Goal: Transaction & Acquisition: Purchase product/service

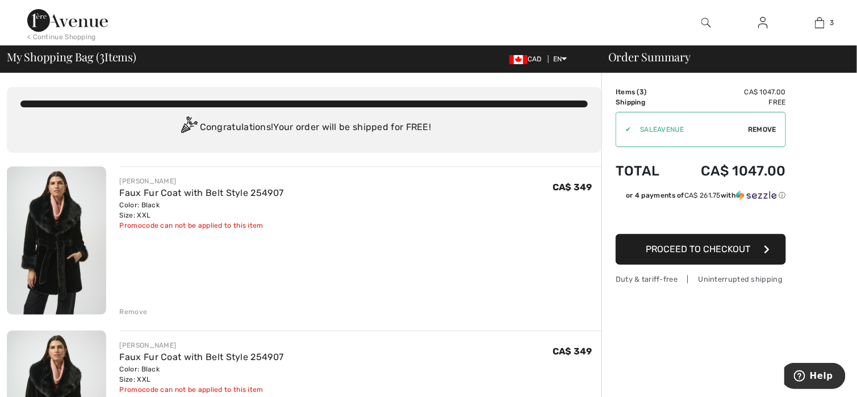
scroll to position [57, 0]
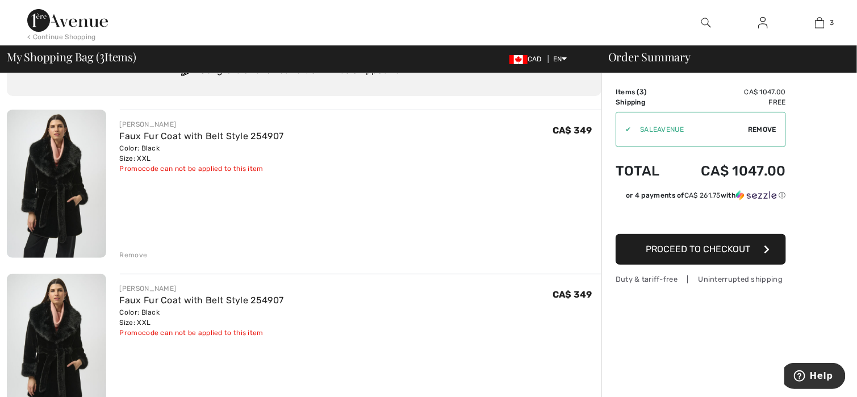
click at [133, 254] on div "Remove" at bounding box center [134, 255] width 28 height 10
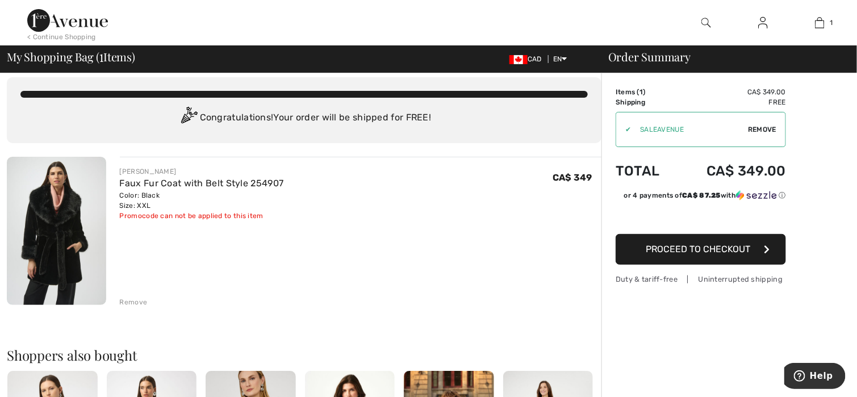
scroll to position [0, 0]
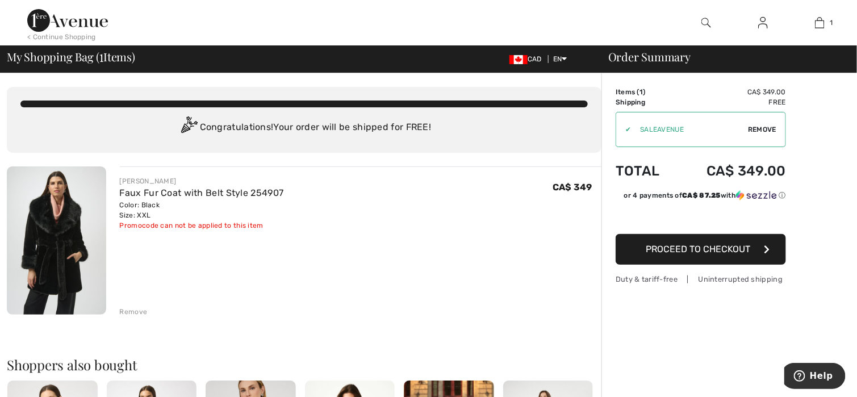
type input "SALEAVENUE"
type input "NEW15"
type input "SALEAVENUE"
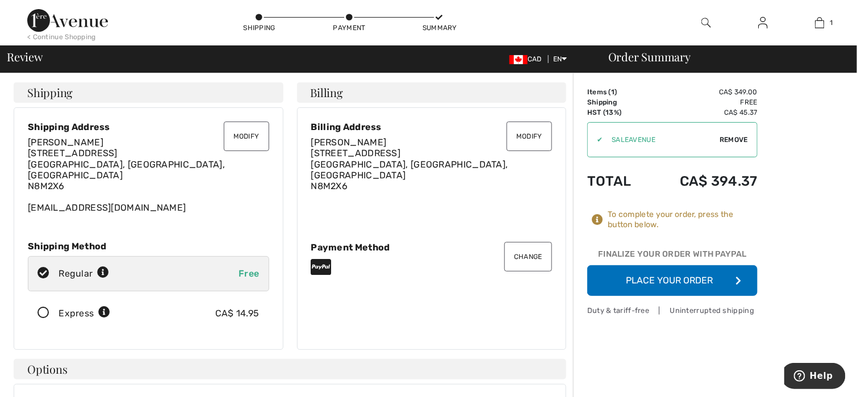
click at [733, 136] on span "Remove" at bounding box center [734, 140] width 28 height 10
click at [678, 282] on button "Place Your Order" at bounding box center [672, 280] width 170 height 31
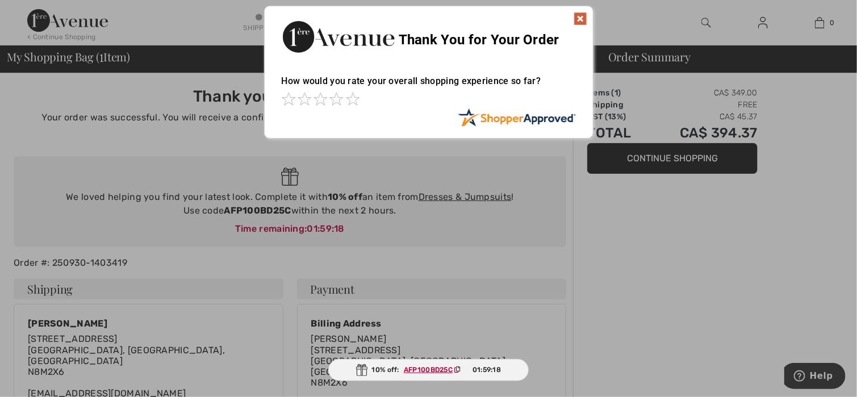
click at [579, 15] on img at bounding box center [581, 19] width 14 height 14
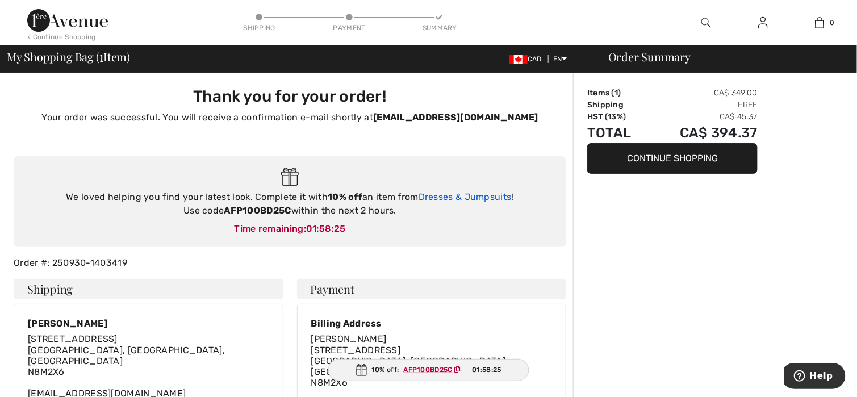
click at [435, 197] on link "Dresses & Jumpsuits" at bounding box center [465, 196] width 93 height 11
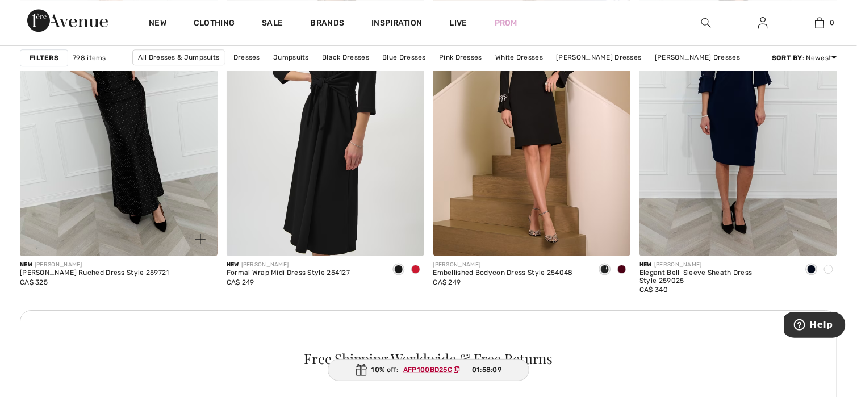
scroll to position [1306, 0]
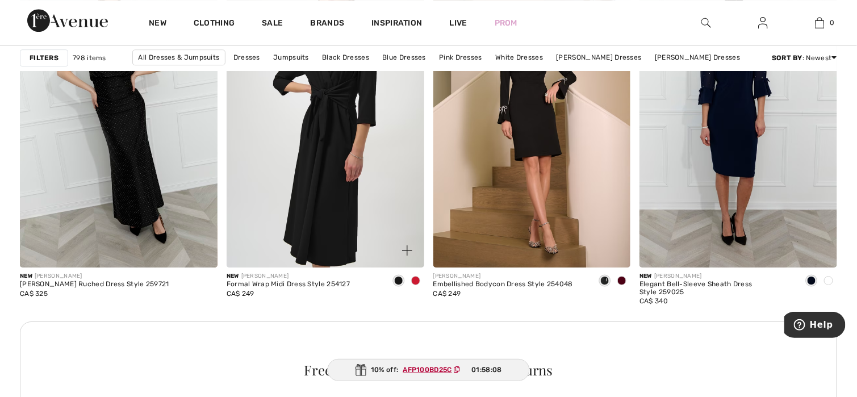
click at [415, 283] on span at bounding box center [415, 280] width 9 height 9
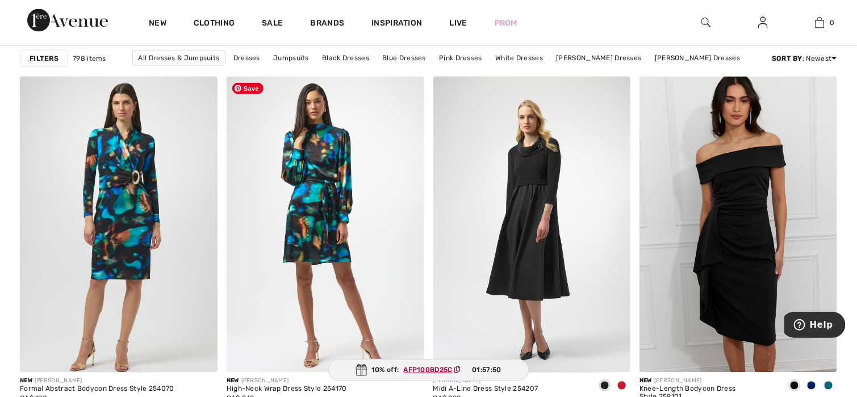
scroll to position [3976, 0]
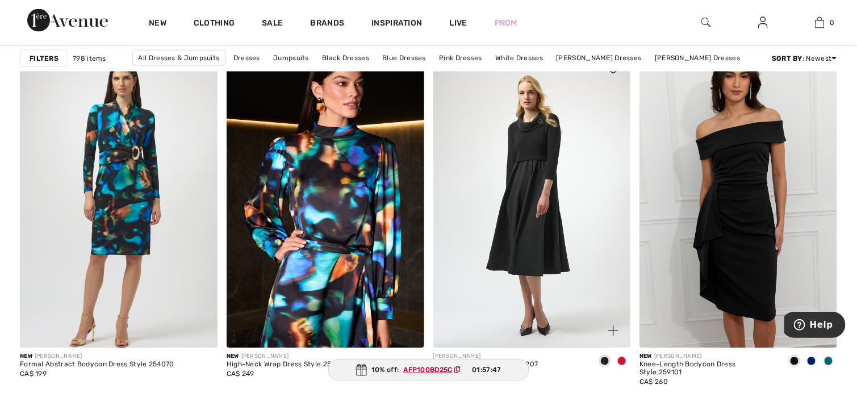
click at [621, 360] on span at bounding box center [621, 361] width 9 height 9
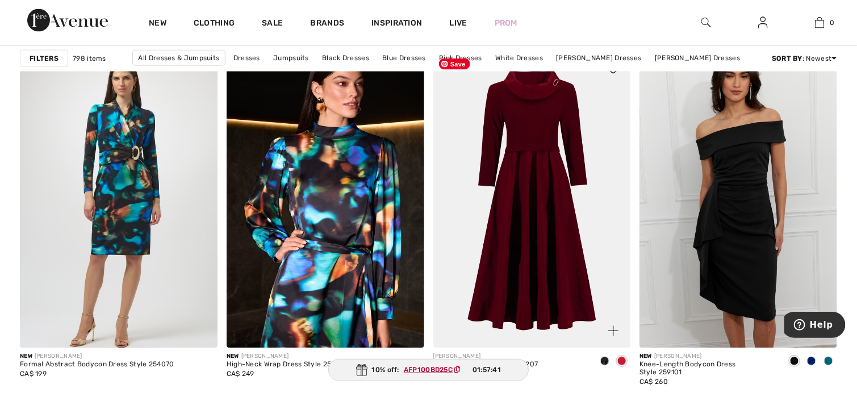
click at [600, 283] on img at bounding box center [532, 200] width 198 height 296
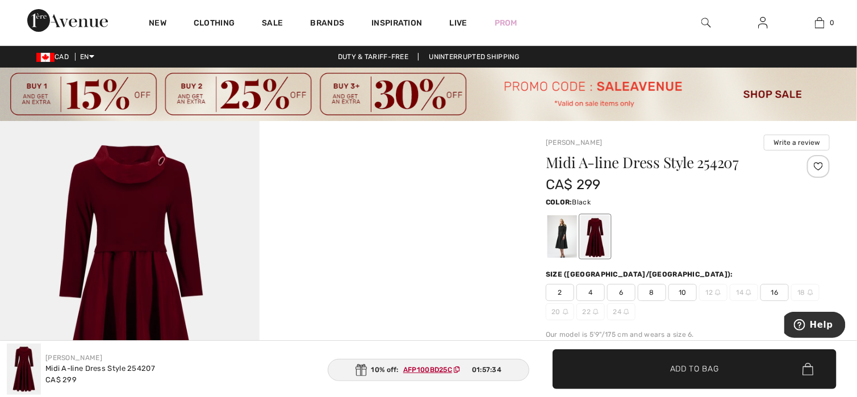
click at [557, 232] on div at bounding box center [562, 236] width 30 height 43
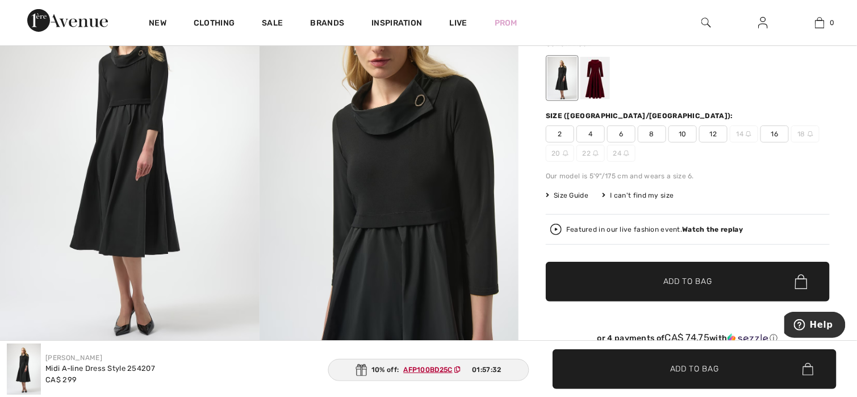
scroll to position [170, 0]
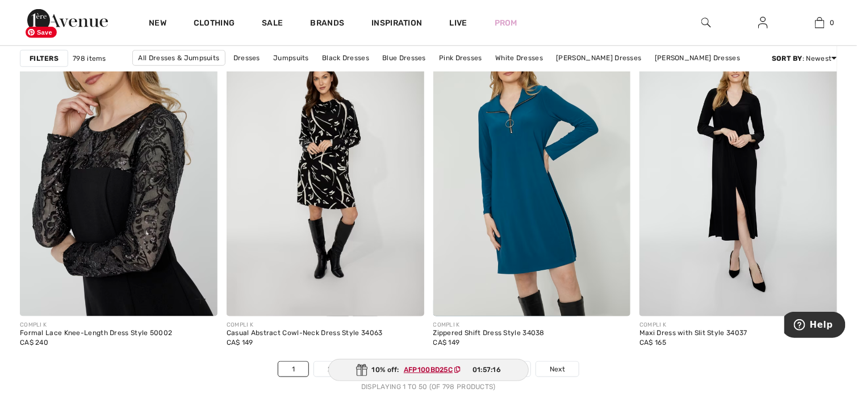
scroll to position [5339, 0]
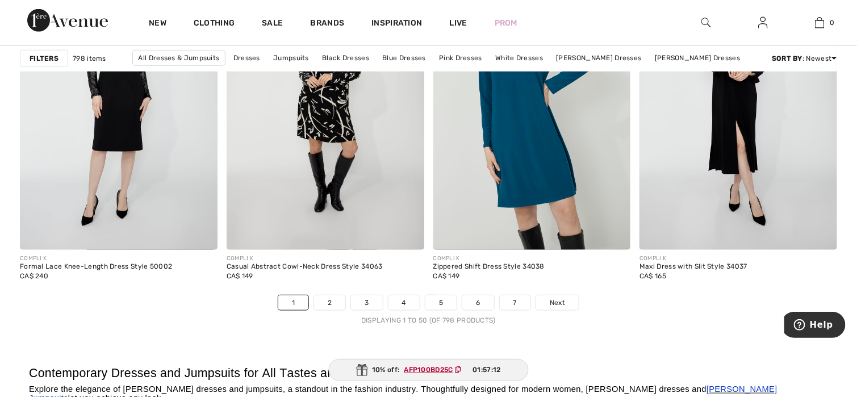
click at [49, 61] on strong "Filters" at bounding box center [44, 58] width 29 height 10
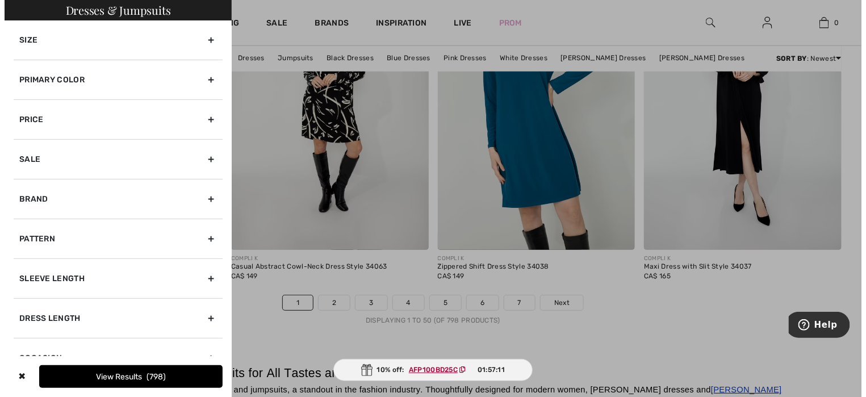
scroll to position [5383, 0]
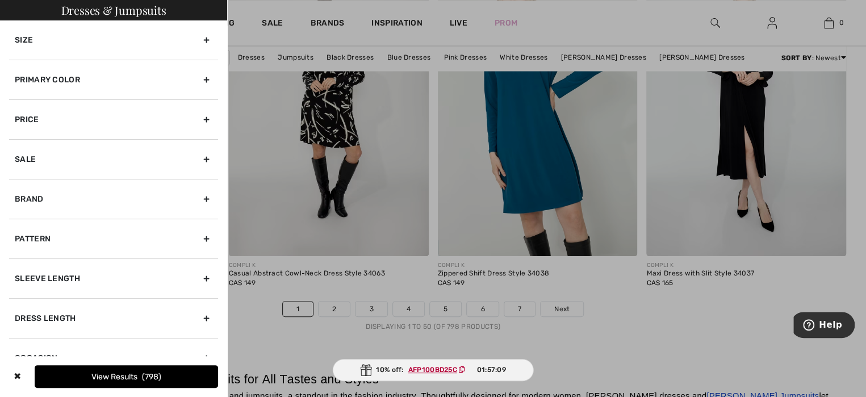
click at [36, 40] on div "Size" at bounding box center [113, 39] width 209 height 39
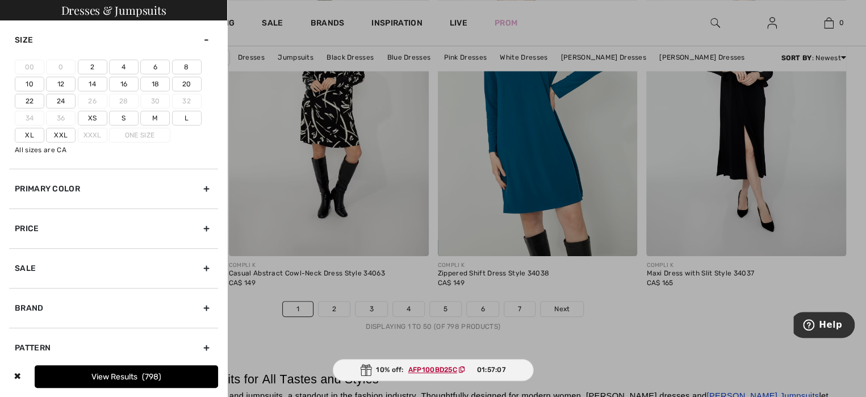
click at [154, 81] on label "18" at bounding box center [155, 84] width 30 height 15
click at [0, 0] on input"] "18" at bounding box center [0, 0] width 0 height 0
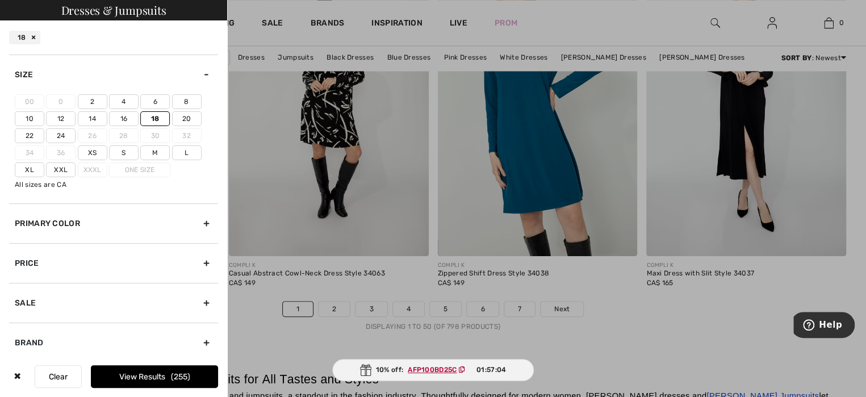
click at [32, 169] on label "Xl" at bounding box center [30, 169] width 30 height 15
click at [0, 0] on input"] "Xl" at bounding box center [0, 0] width 0 height 0
click at [136, 372] on button "View Results 305" at bounding box center [154, 376] width 127 height 23
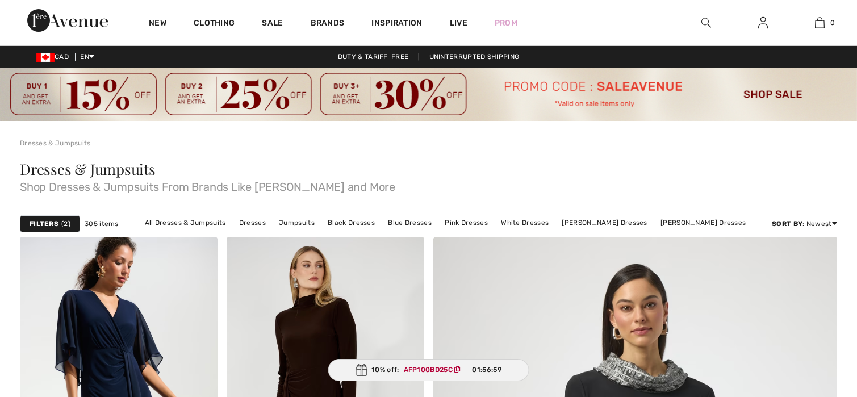
checkbox input "true"
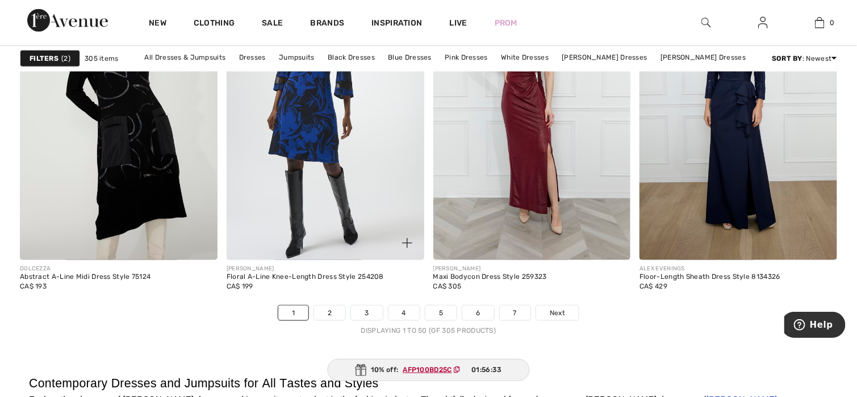
scroll to position [5395, 0]
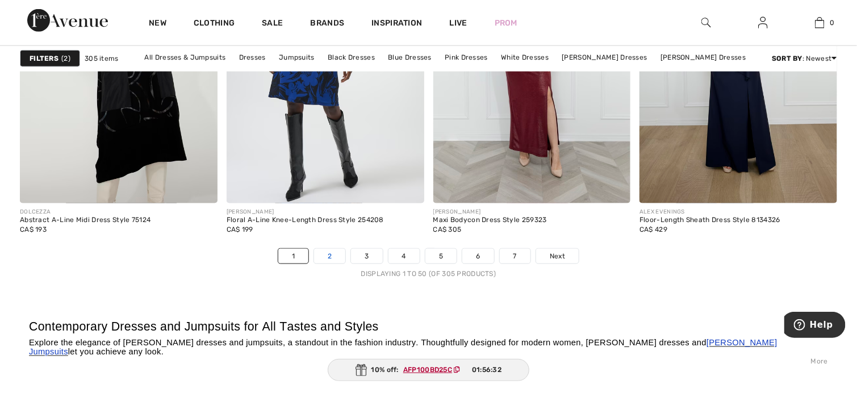
click at [319, 259] on link "2" at bounding box center [329, 256] width 31 height 15
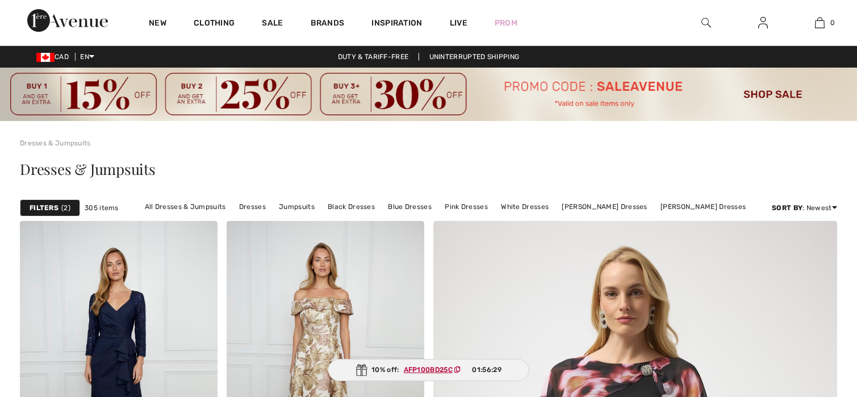
checkbox input "true"
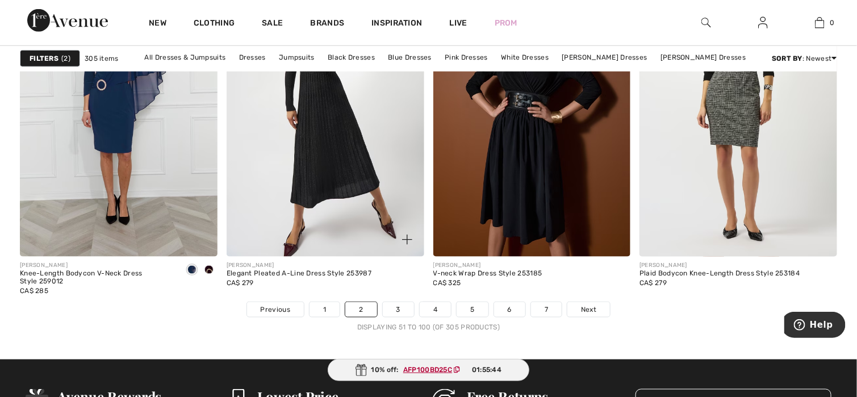
scroll to position [5395, 0]
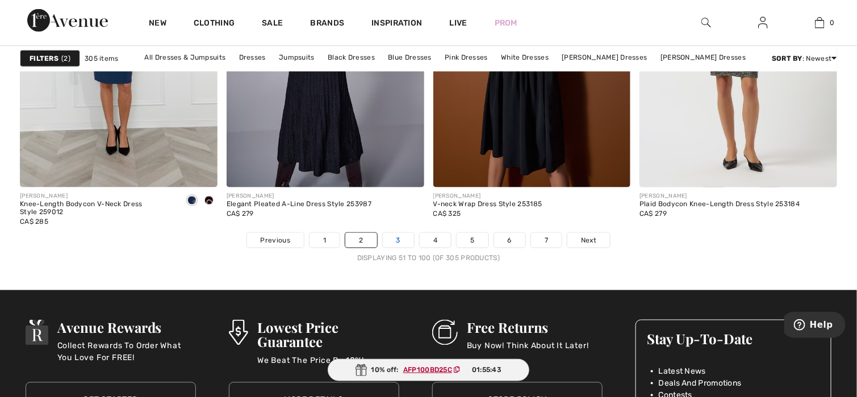
click at [390, 240] on link "3" at bounding box center [398, 240] width 31 height 15
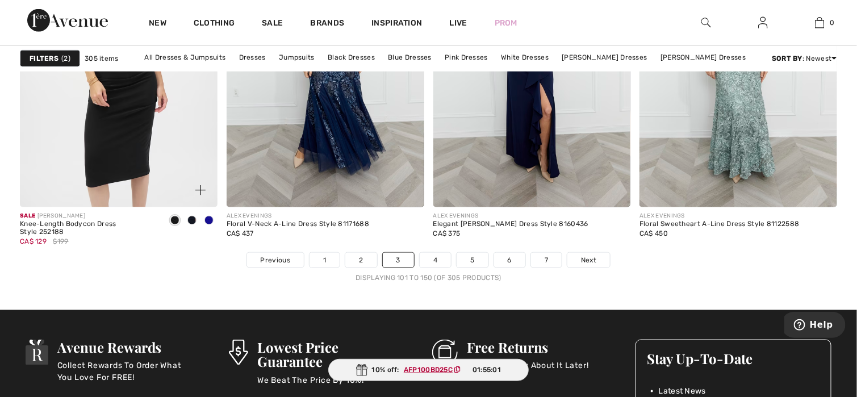
scroll to position [5452, 0]
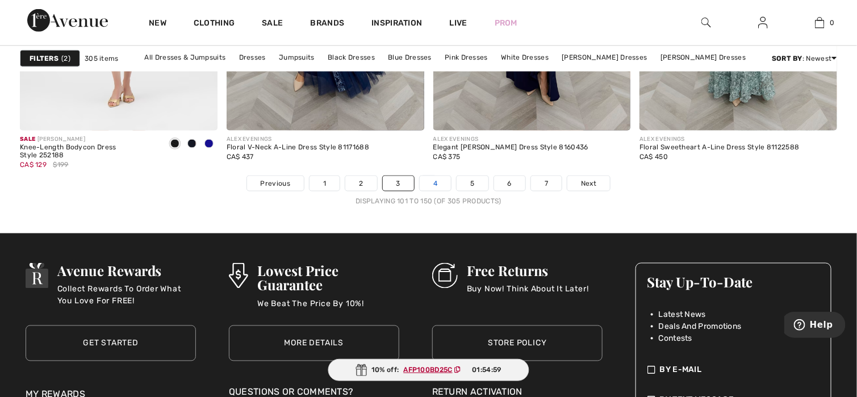
click at [428, 180] on link "4" at bounding box center [435, 183] width 31 height 15
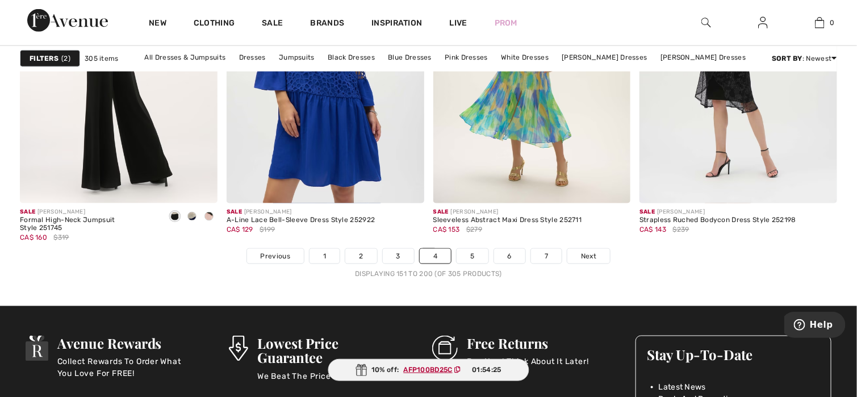
scroll to position [5394, 0]
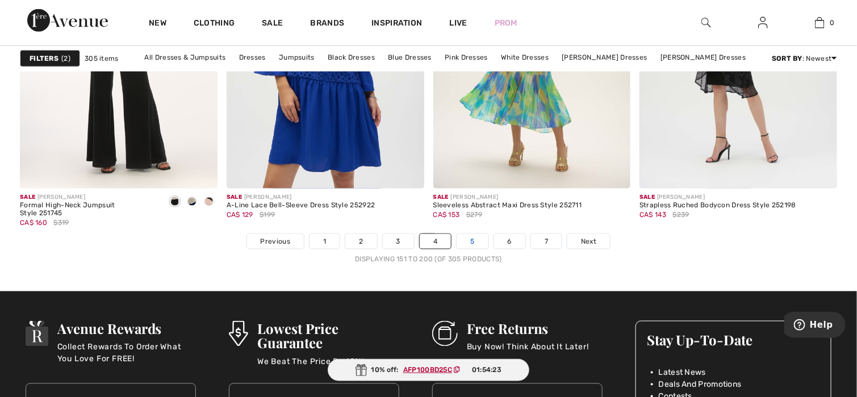
click at [475, 245] on link "5" at bounding box center [472, 241] width 31 height 15
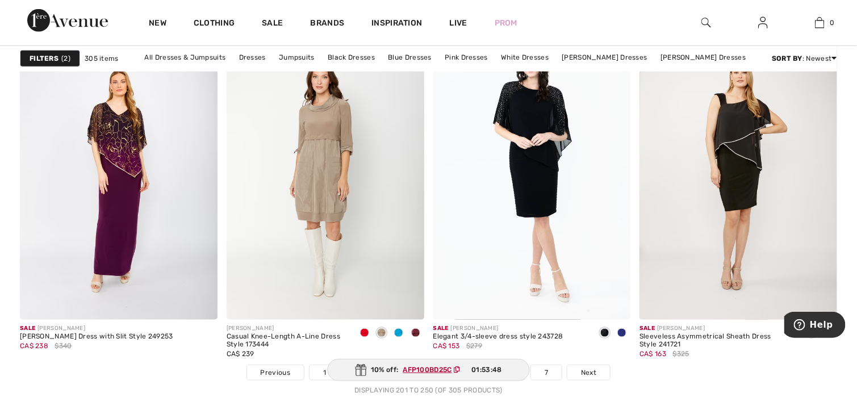
scroll to position [5395, 0]
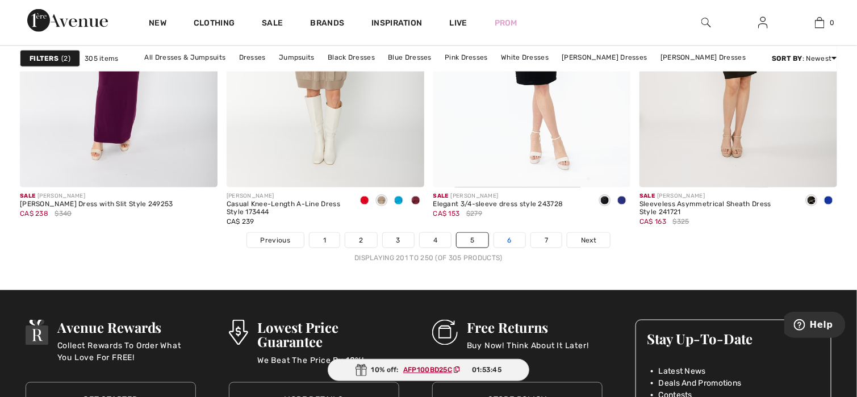
click at [502, 241] on link "6" at bounding box center [509, 240] width 31 height 15
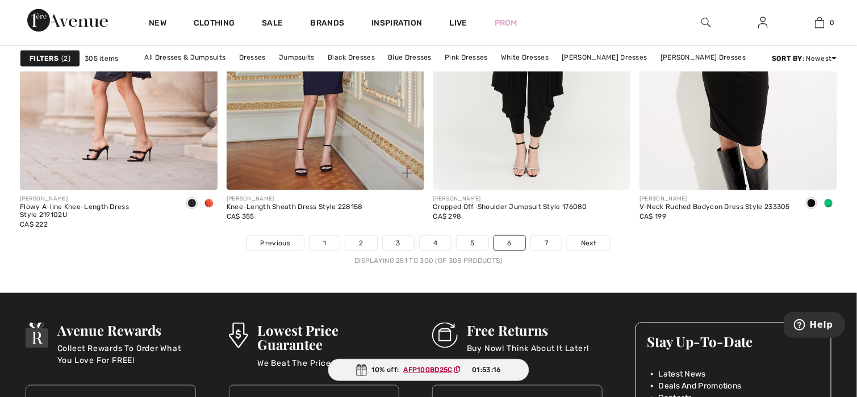
scroll to position [5395, 0]
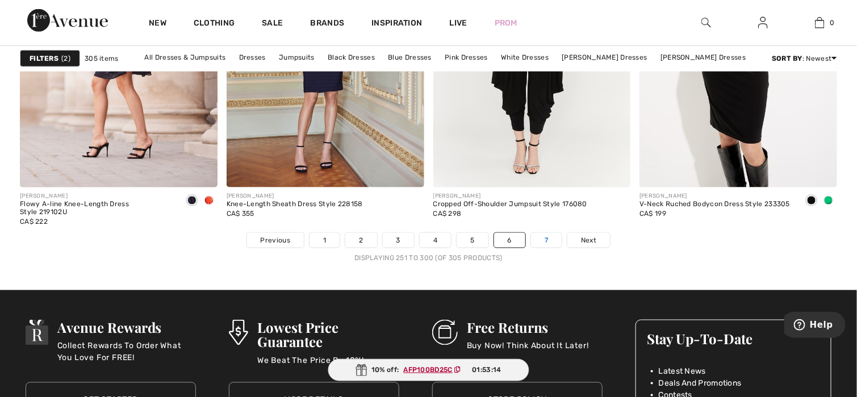
click at [534, 241] on link "7" at bounding box center [546, 240] width 31 height 15
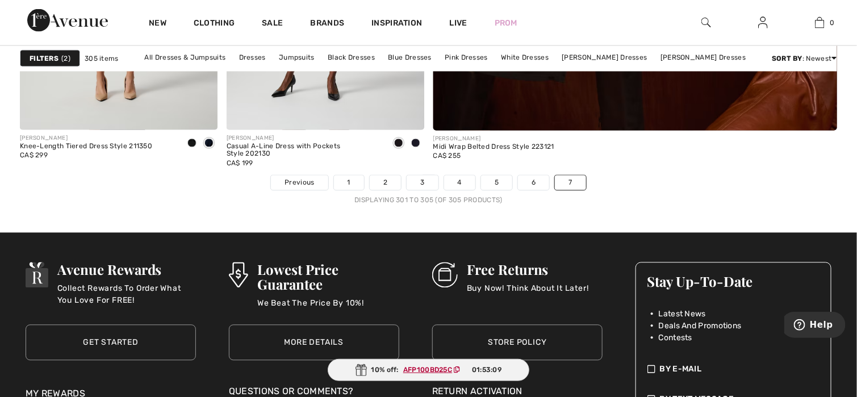
scroll to position [738, 0]
